Goal: Task Accomplishment & Management: Use online tool/utility

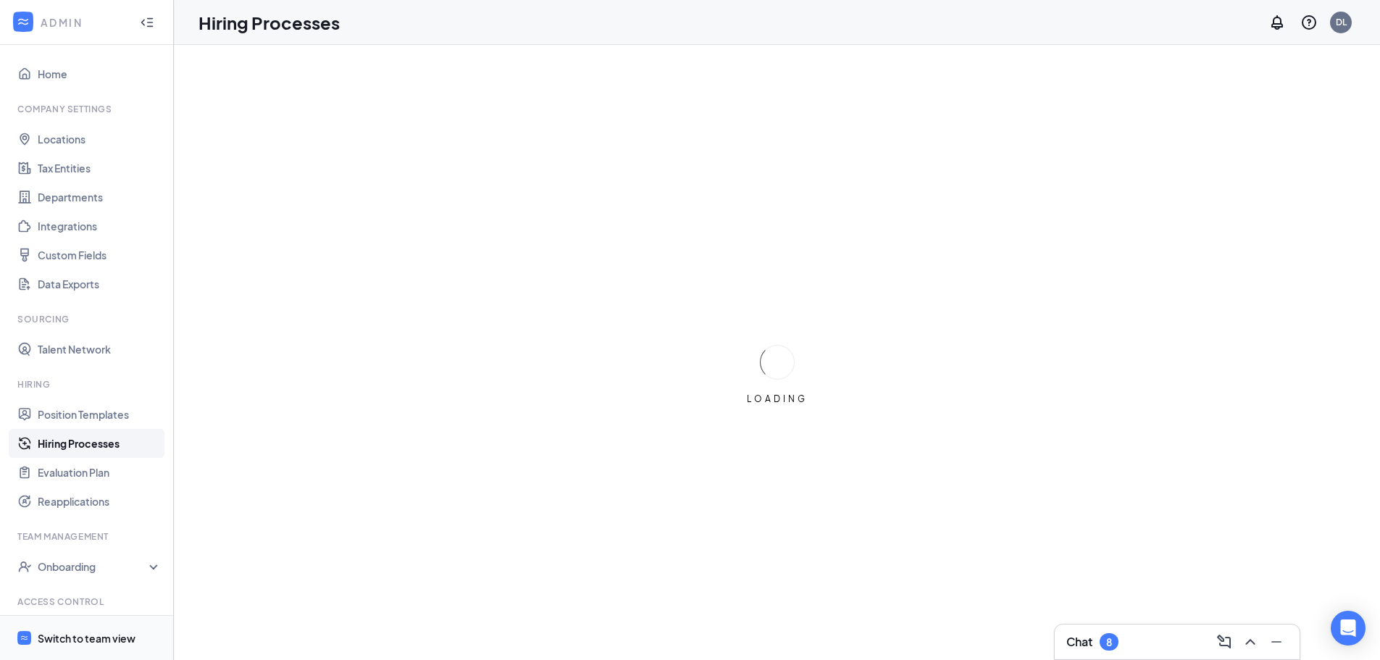
click at [74, 645] on div "Switch to team view" at bounding box center [87, 638] width 98 height 14
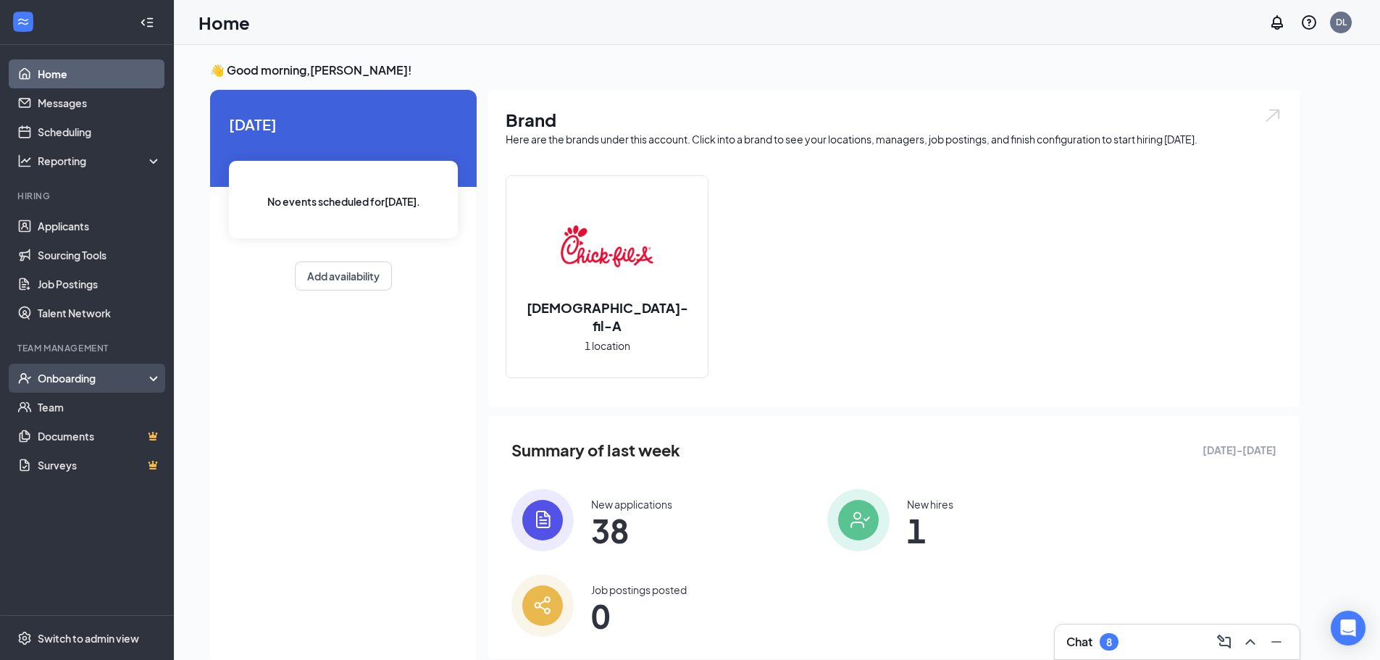
click at [84, 365] on div "Onboarding" at bounding box center [87, 378] width 174 height 29
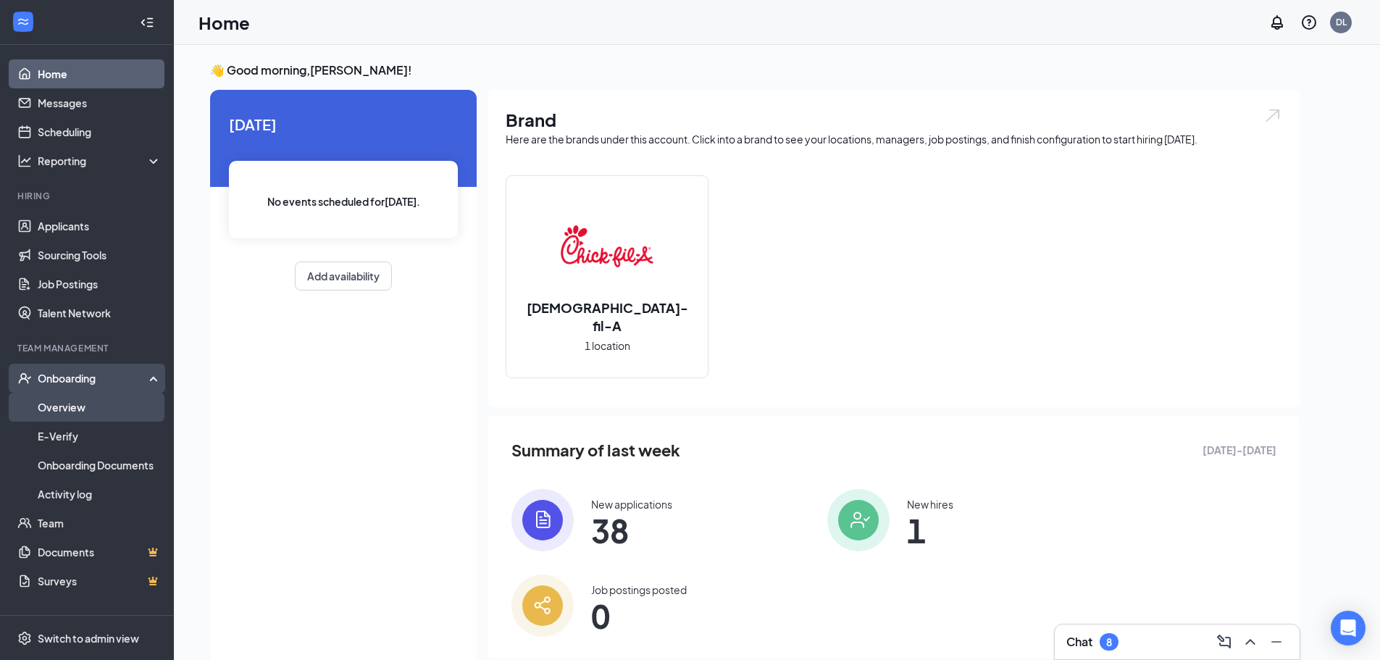
click at [93, 407] on link "Overview" at bounding box center [100, 407] width 124 height 29
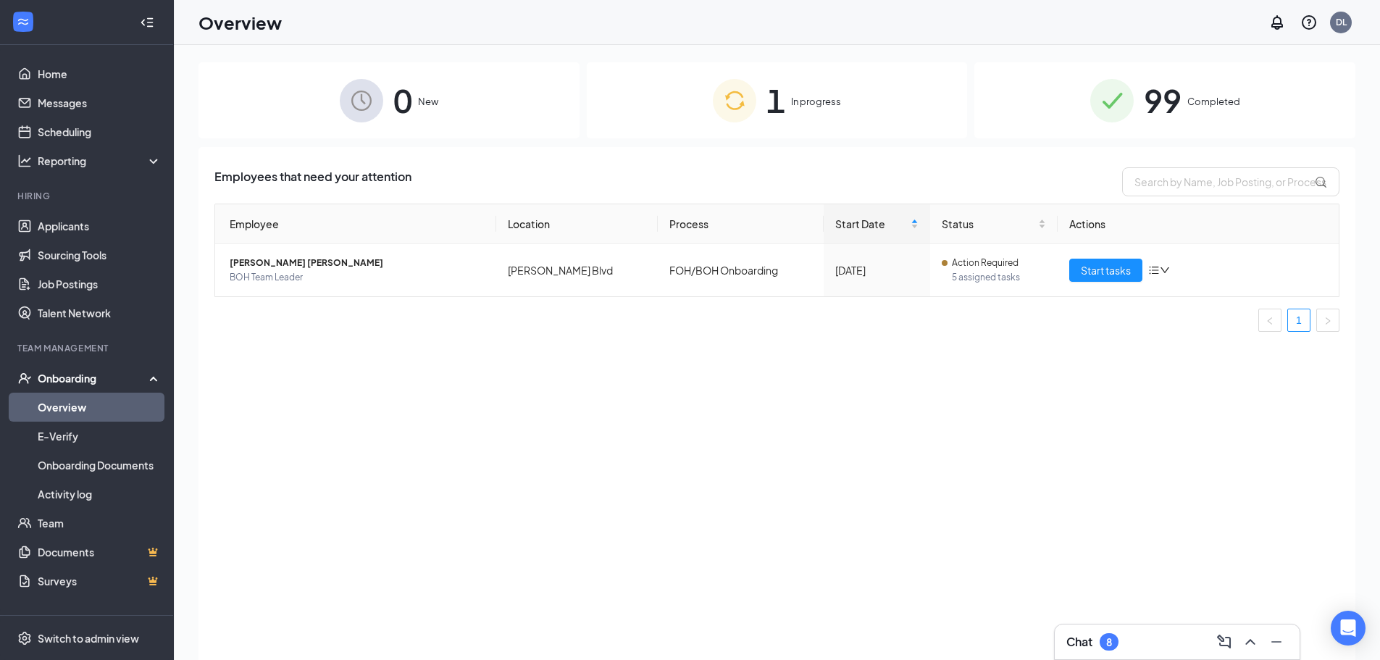
click at [850, 105] on div "1 In progress" at bounding box center [777, 100] width 381 height 76
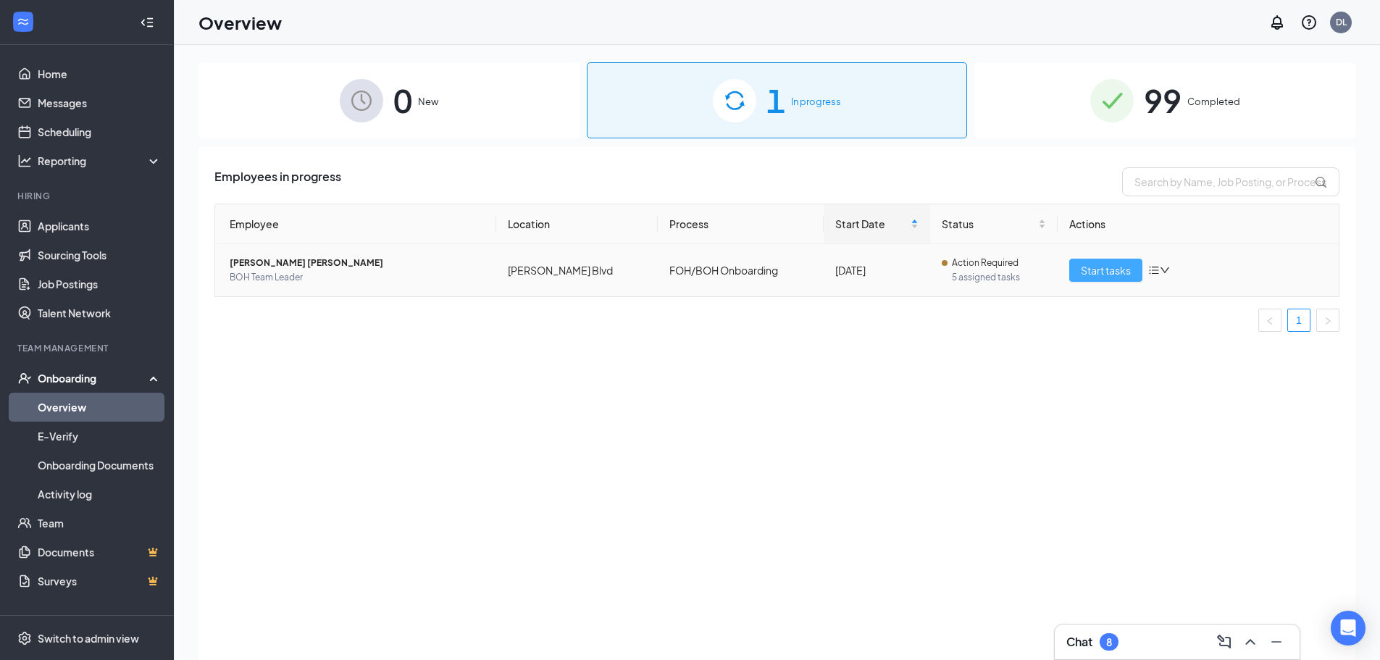
click at [1113, 271] on span "Start tasks" at bounding box center [1106, 270] width 50 height 16
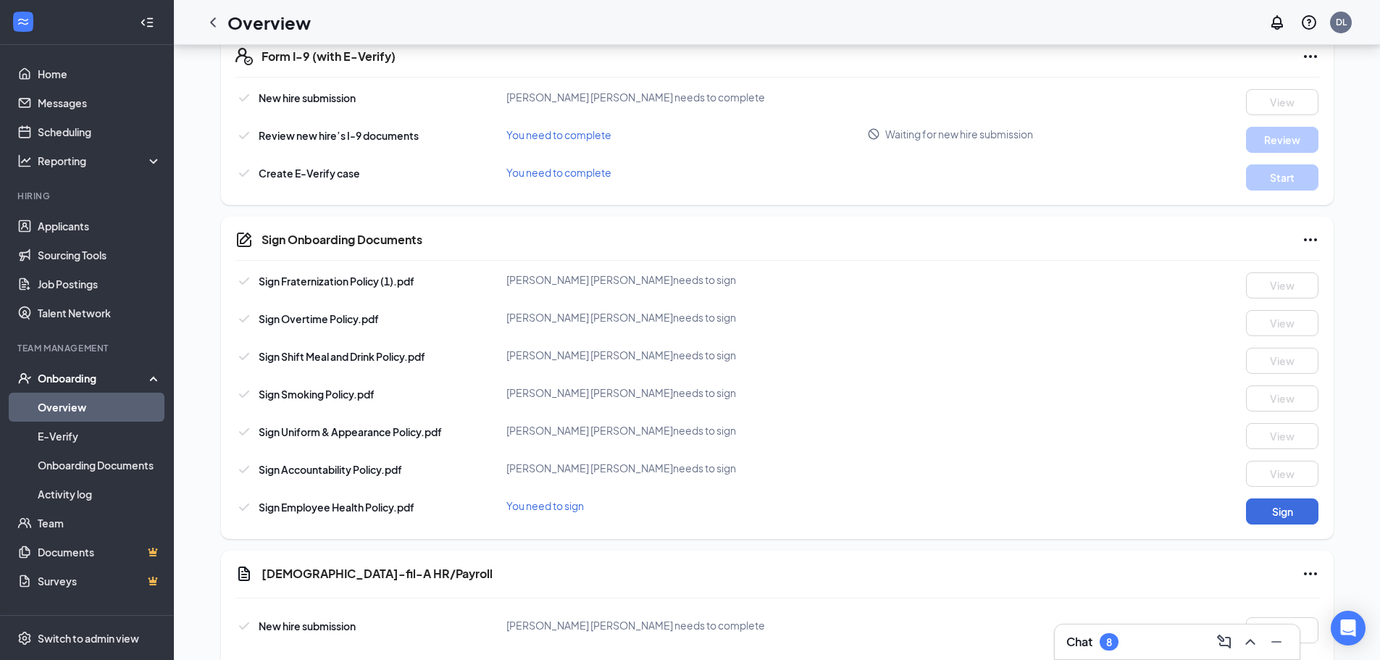
scroll to position [580, 0]
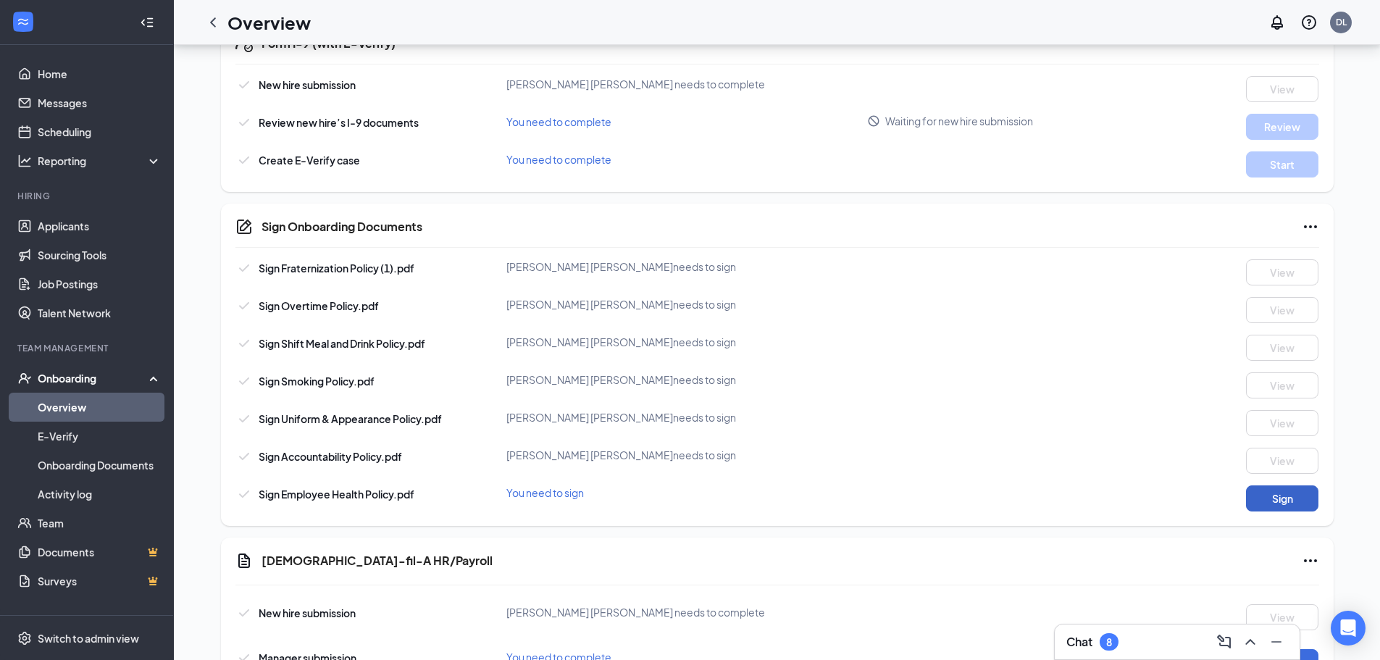
click at [1306, 498] on button "Sign" at bounding box center [1282, 498] width 72 height 26
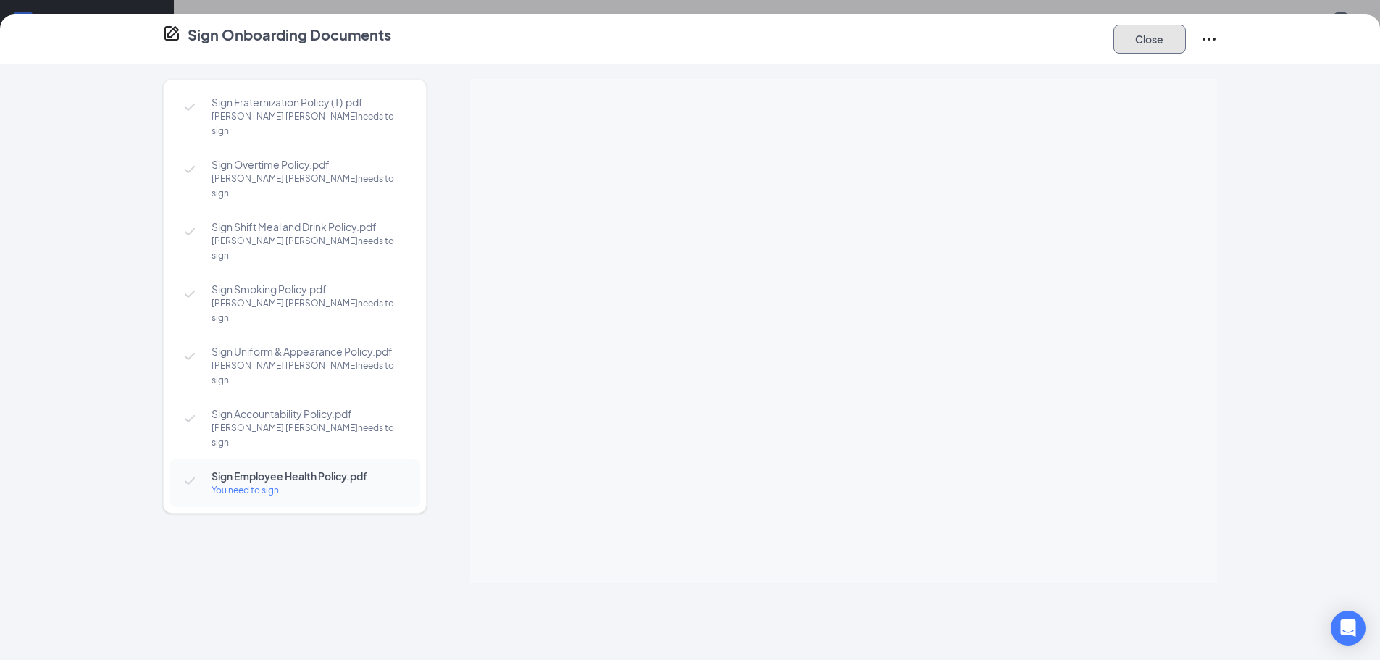
click at [1158, 39] on button "Close" at bounding box center [1149, 39] width 72 height 29
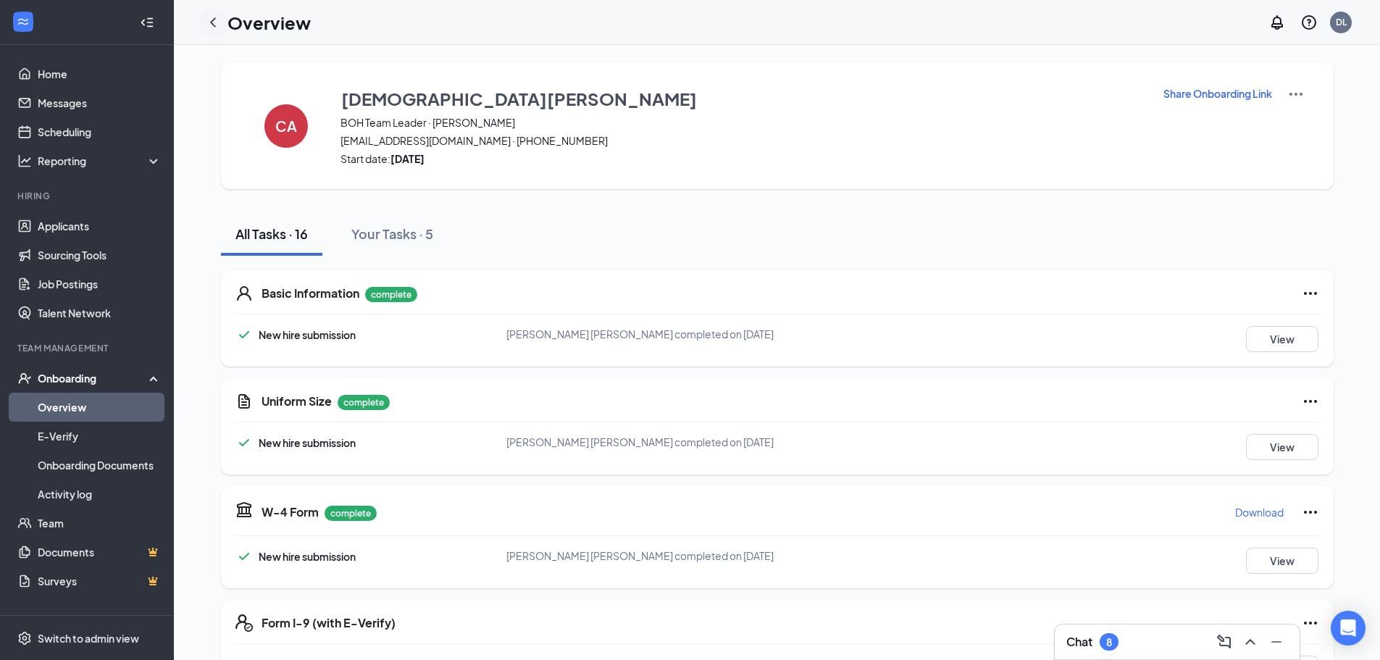
click at [210, 28] on icon "ChevronLeft" at bounding box center [212, 22] width 17 height 17
